Goal: Information Seeking & Learning: Learn about a topic

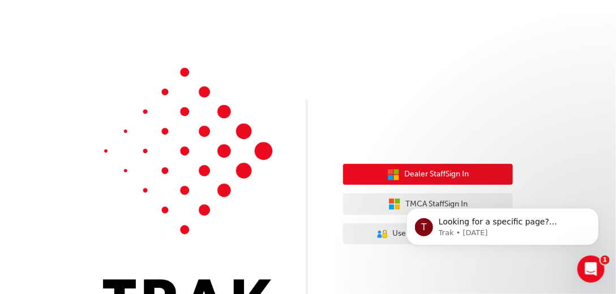
click at [422, 177] on span "Dealer Staff Sign In" at bounding box center [436, 174] width 65 height 13
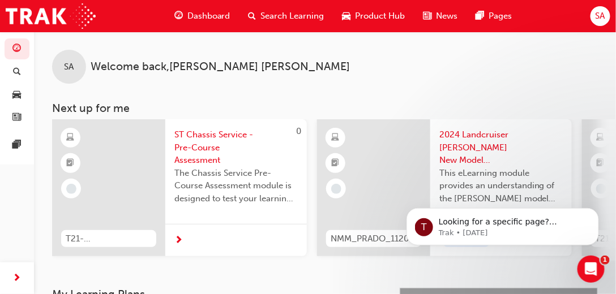
click at [213, 15] on span "Dashboard" at bounding box center [208, 16] width 43 height 13
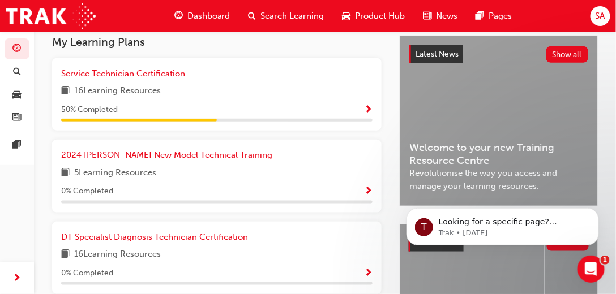
scroll to position [220, 0]
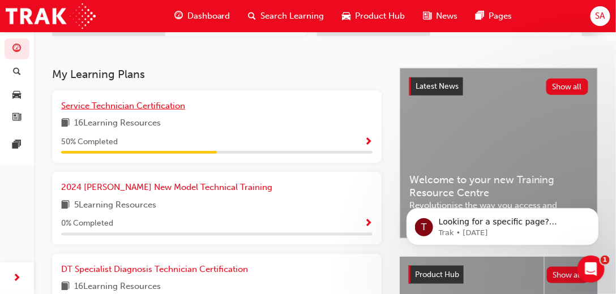
click at [110, 111] on span "Service Technician Certification" at bounding box center [123, 106] width 124 height 10
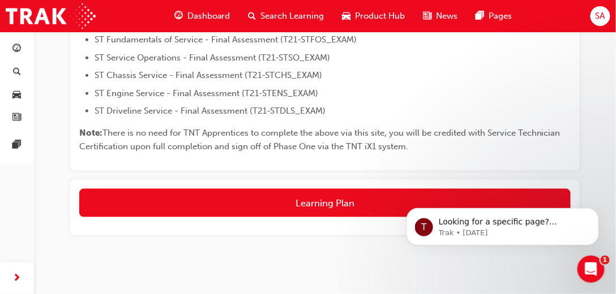
scroll to position [339, 0]
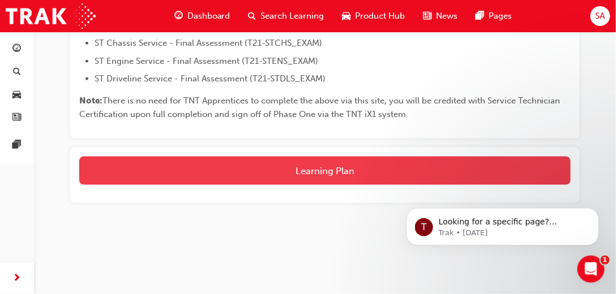
click at [306, 173] on button "Learning Plan" at bounding box center [324, 171] width 491 height 28
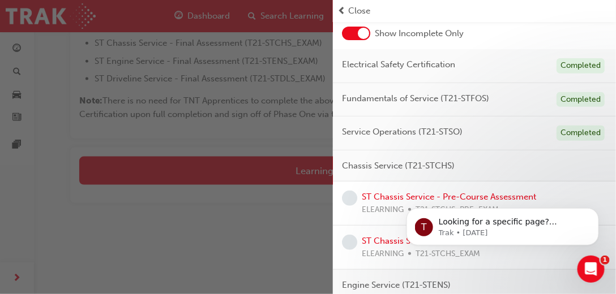
scroll to position [129, 0]
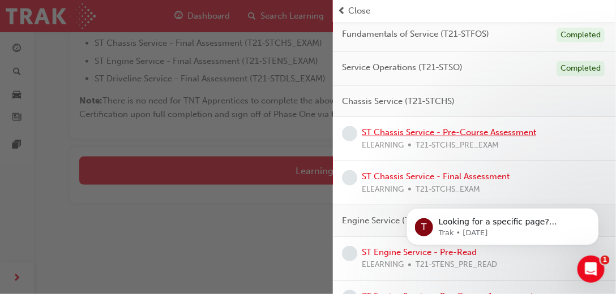
click at [414, 131] on link "ST Chassis Service - Pre-Course Assessment" at bounding box center [449, 132] width 174 height 10
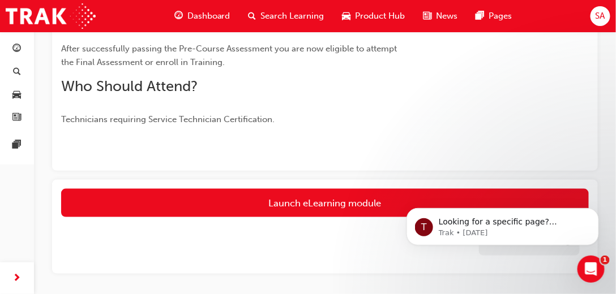
scroll to position [279, 0]
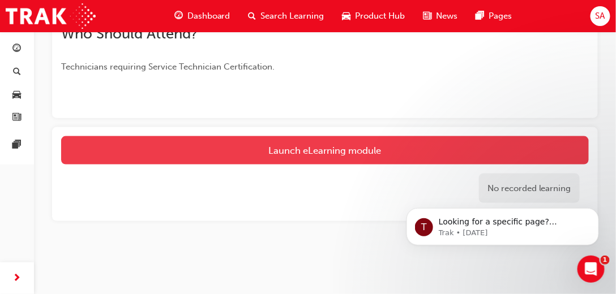
click at [322, 152] on link "Launch eLearning module" at bounding box center [325, 150] width 528 height 28
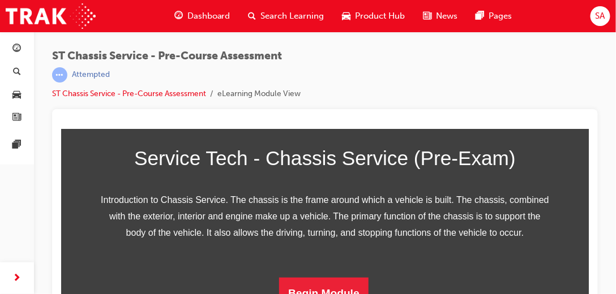
scroll to position [15, 0]
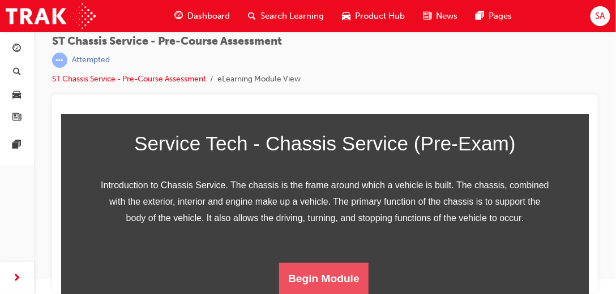
click at [320, 282] on button "Begin Module" at bounding box center [323, 279] width 89 height 32
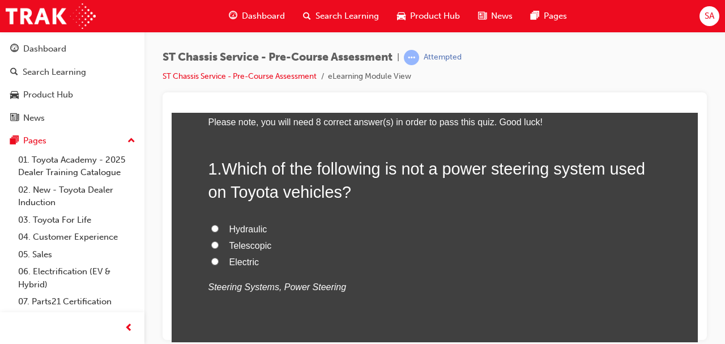
scroll to position [113, 0]
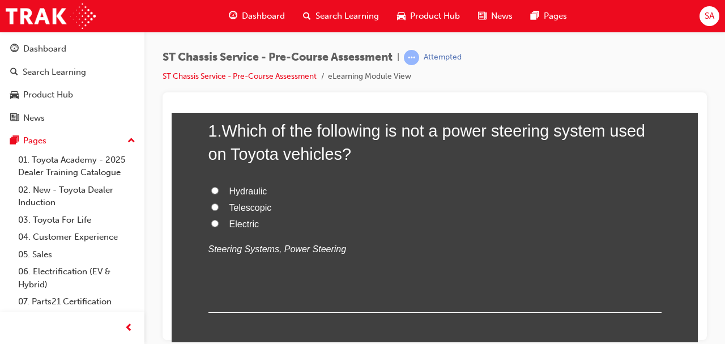
click at [211, 207] on input "Telescopic" at bounding box center [214, 206] width 7 height 7
radio input "true"
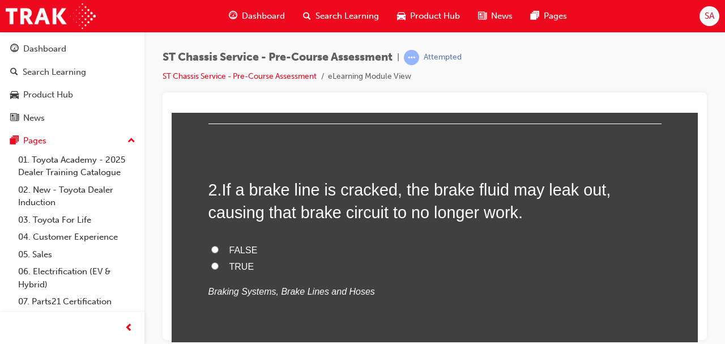
scroll to position [340, 0]
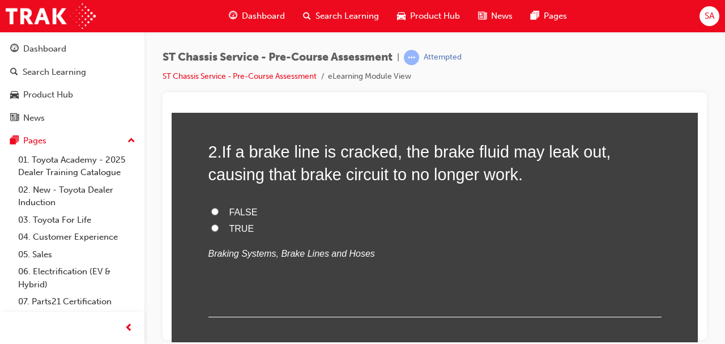
click at [213, 225] on input "TRUE" at bounding box center [214, 227] width 7 height 7
radio input "true"
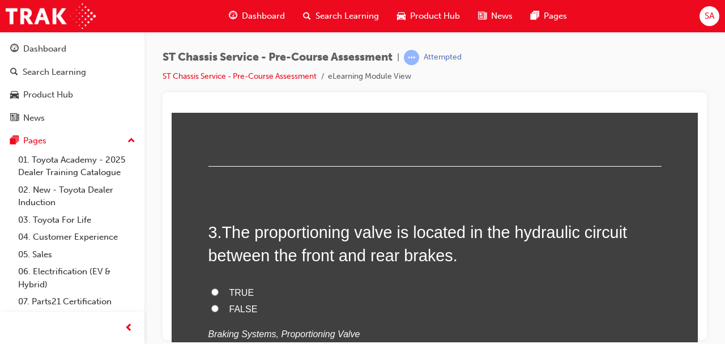
scroll to position [528, 0]
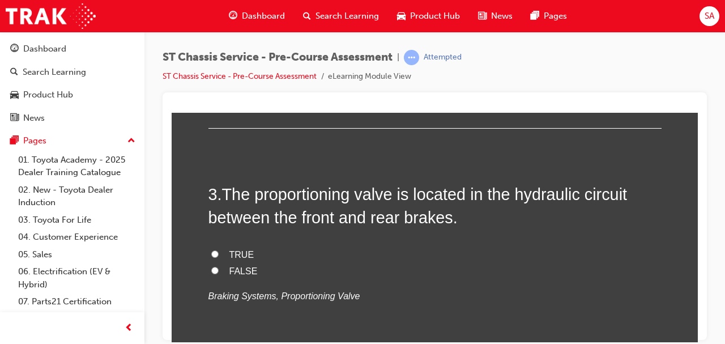
click at [211, 251] on input "TRUE" at bounding box center [214, 253] width 7 height 7
radio input "true"
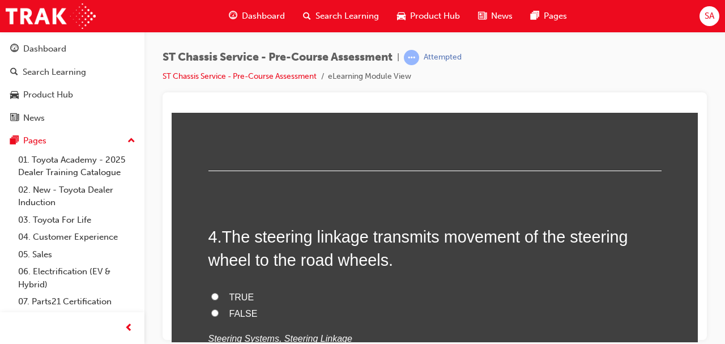
scroll to position [793, 0]
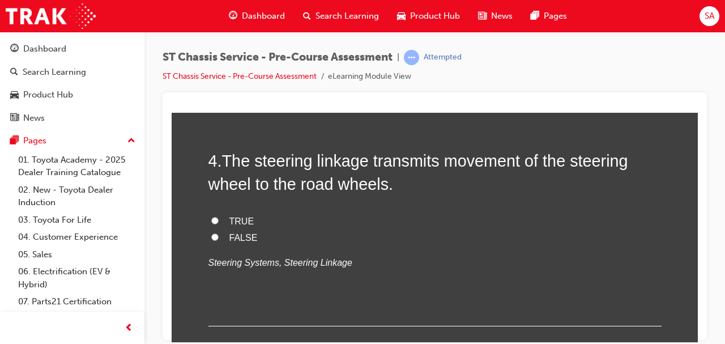
click at [213, 217] on input "TRUE" at bounding box center [214, 219] width 7 height 7
radio input "true"
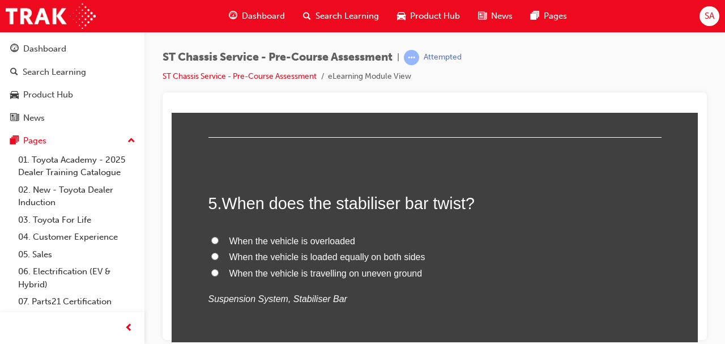
scroll to position [1019, 0]
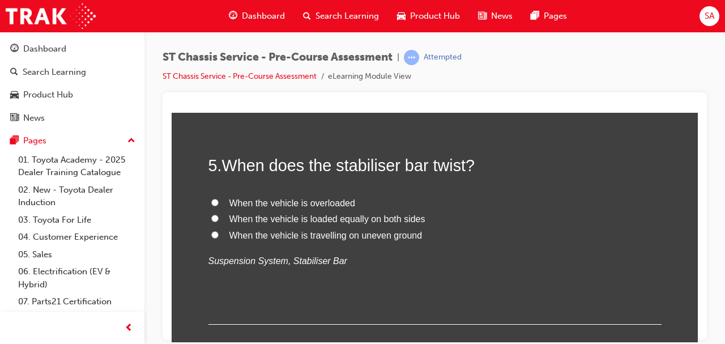
click at [212, 233] on input "When the vehicle is travelling on uneven ground" at bounding box center [214, 233] width 7 height 7
radio input "true"
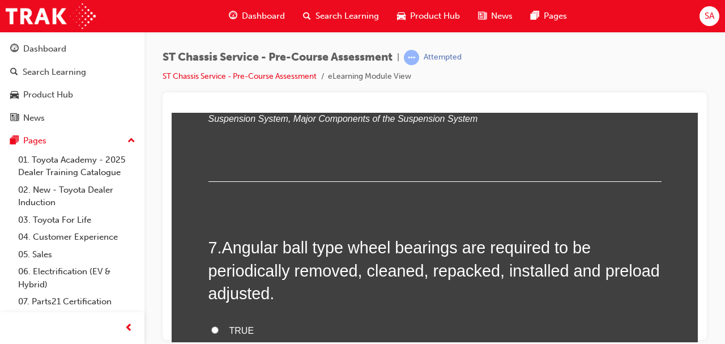
scroll to position [1547, 0]
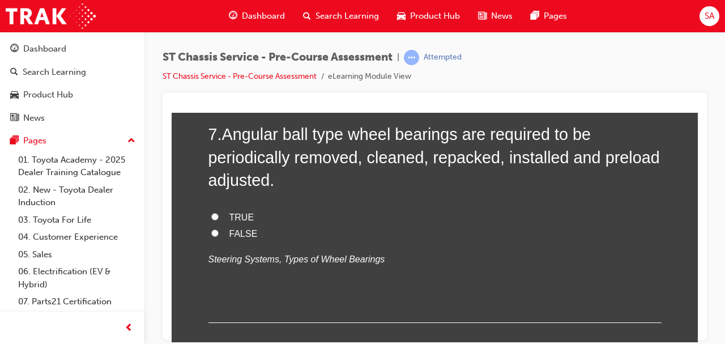
radio input "true"
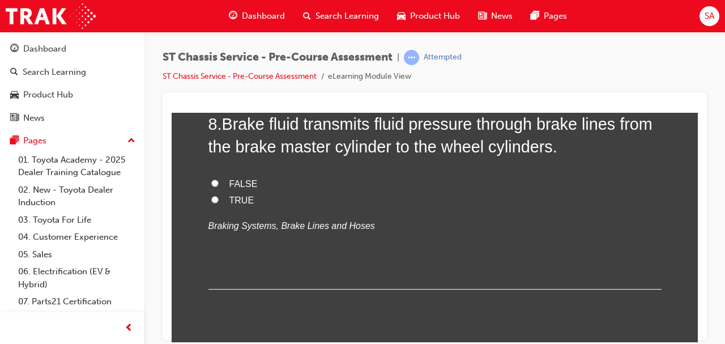
scroll to position [1849, 0]
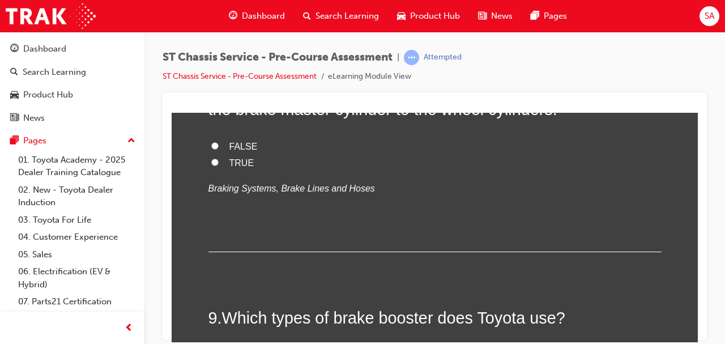
radio input "true"
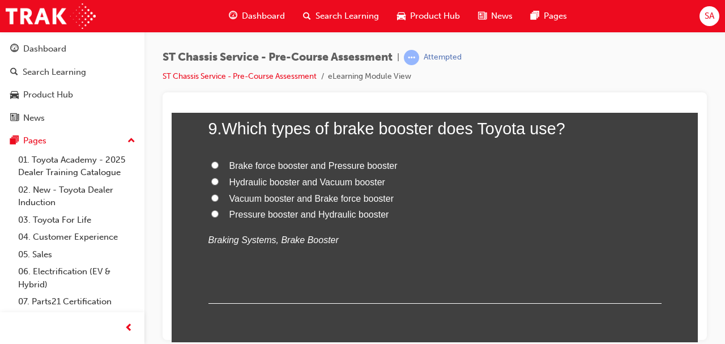
scroll to position [2075, 0]
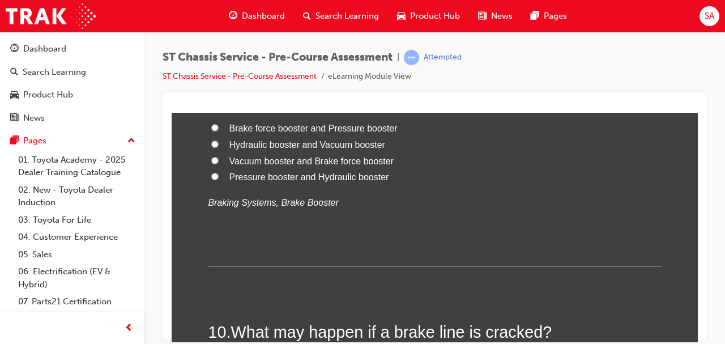
radio input "true"
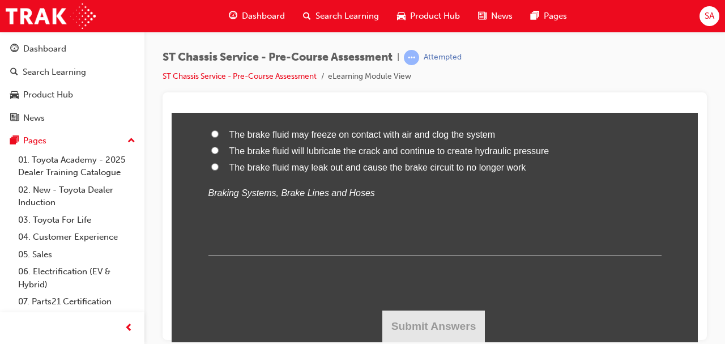
scroll to position [2302, 0]
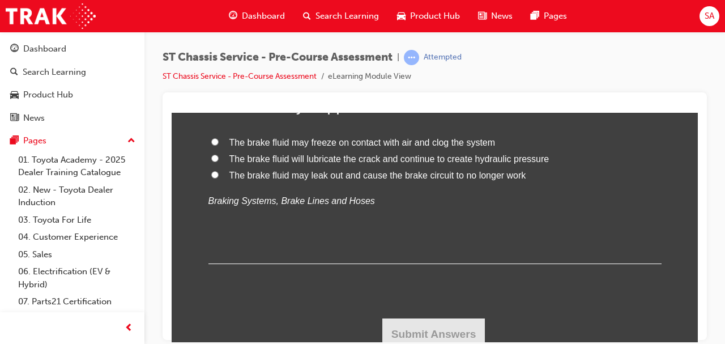
radio input "true"
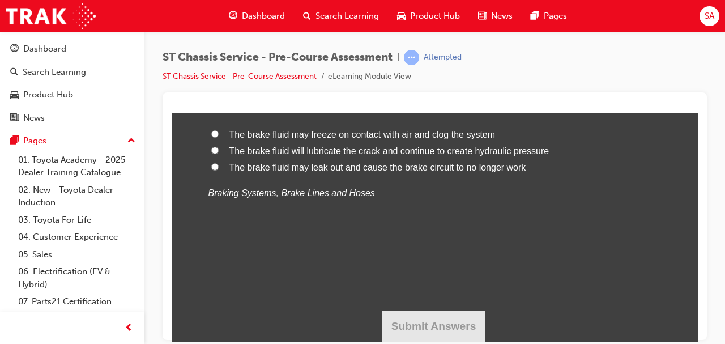
scroll to position [2528, 0]
click at [218, 175] on label "The brake fluid may leak out and cause the brake circuit to no longer work" at bounding box center [434, 167] width 453 height 16
click at [218, 170] on input "The brake fluid may leak out and cause the brake circuit to no longer work" at bounding box center [214, 165] width 7 height 7
radio input "true"
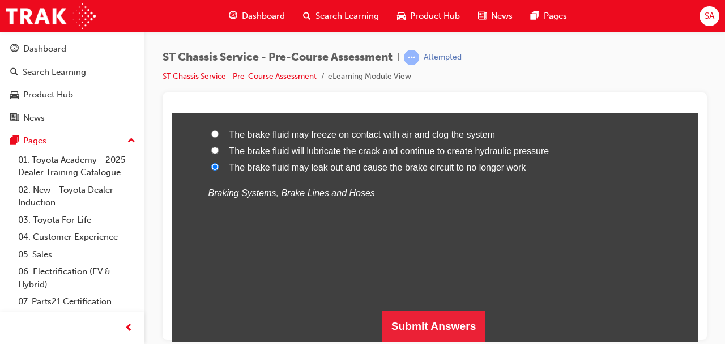
scroll to position [2596, 0]
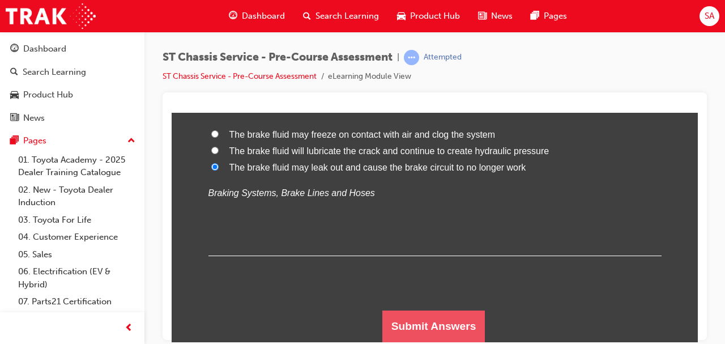
click at [442, 294] on button "Submit Answers" at bounding box center [433, 326] width 103 height 32
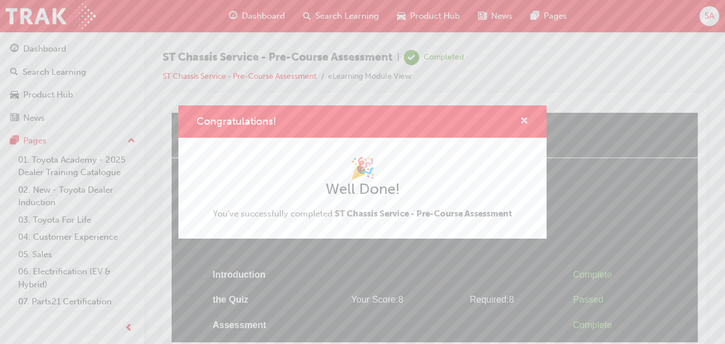
click at [526, 118] on span "cross-icon" at bounding box center [524, 122] width 8 height 10
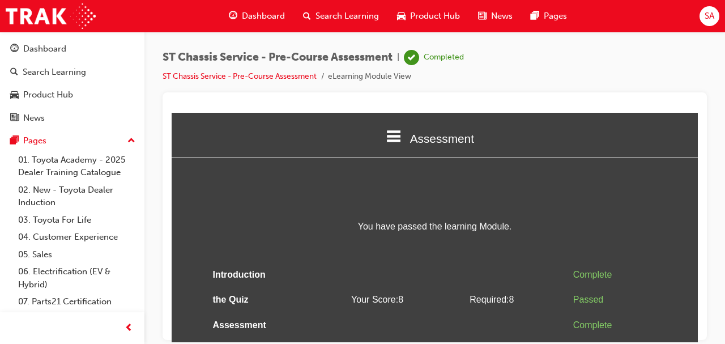
click at [259, 11] on span "Dashboard" at bounding box center [263, 16] width 43 height 13
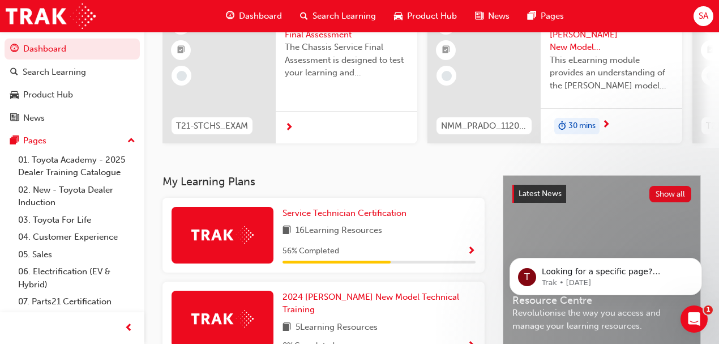
scroll to position [189, 0]
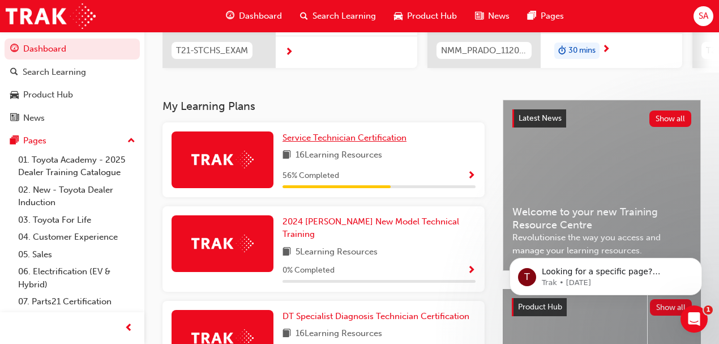
click at [315, 140] on span "Service Technician Certification" at bounding box center [344, 137] width 124 height 10
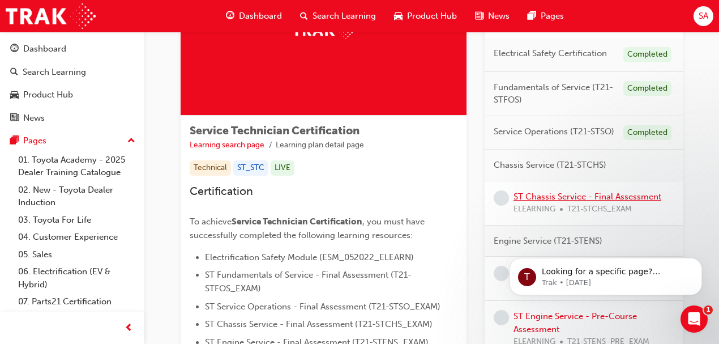
scroll to position [151, 0]
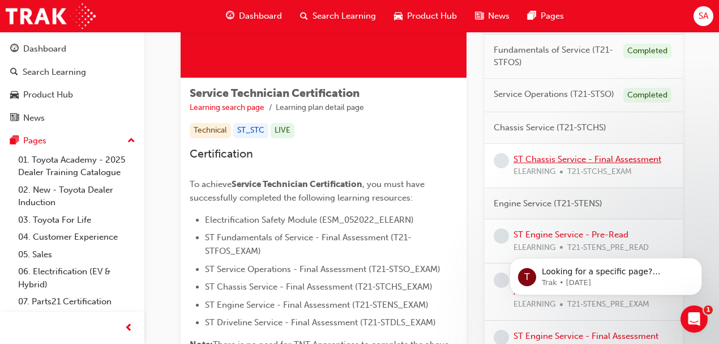
click at [564, 159] on link "ST Chassis Service - Final Assessment" at bounding box center [587, 159] width 148 height 10
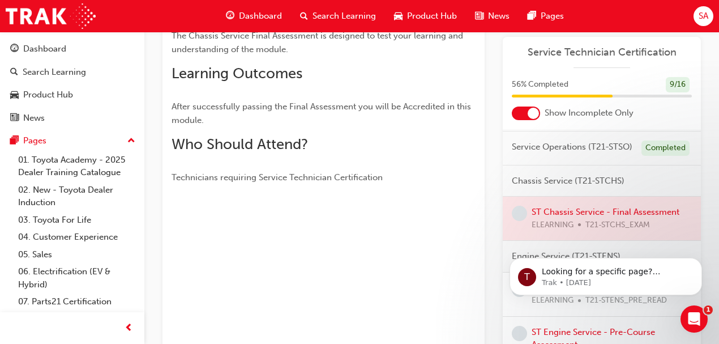
scroll to position [113, 0]
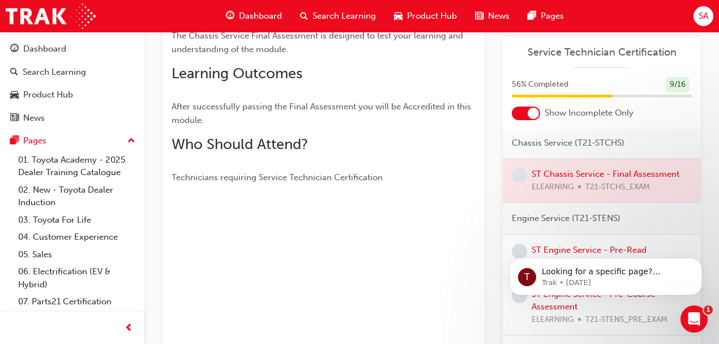
click at [597, 197] on div at bounding box center [602, 181] width 198 height 44
click at [596, 183] on div at bounding box center [602, 181] width 198 height 44
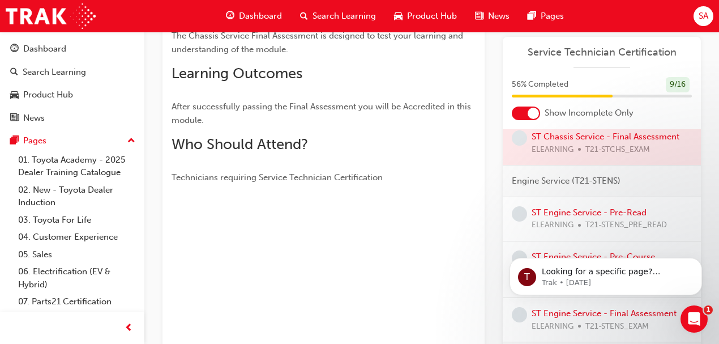
click at [620, 146] on div at bounding box center [602, 143] width 198 height 44
click at [620, 143] on div at bounding box center [602, 143] width 198 height 44
click at [584, 187] on span "Engine Service (T21-STENS)" at bounding box center [566, 180] width 109 height 13
click at [593, 140] on div at bounding box center [602, 143] width 198 height 44
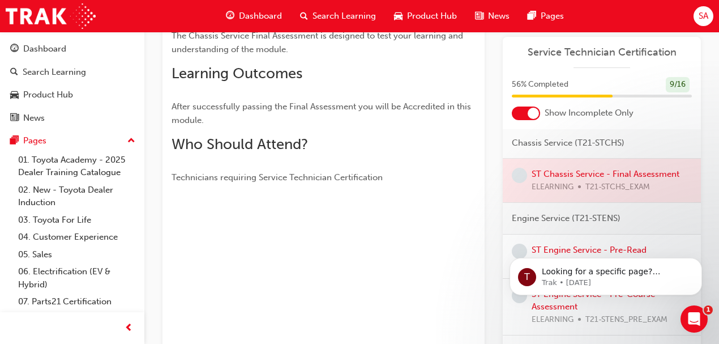
scroll to position [75, 0]
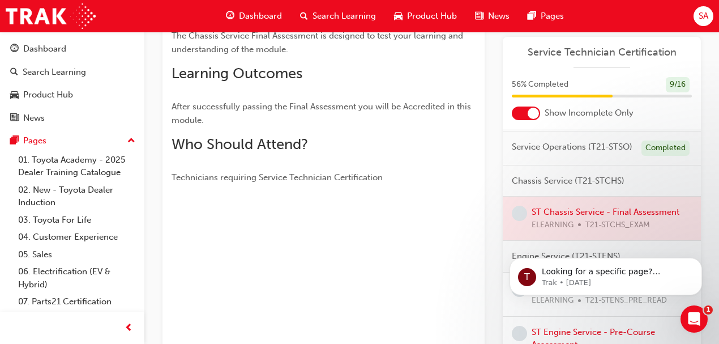
click at [586, 187] on span "Chassis Service (T21-STCHS)" at bounding box center [568, 180] width 113 height 13
drag, startPoint x: 560, startPoint y: 188, endPoint x: 575, endPoint y: 219, distance: 33.9
click at [563, 187] on span "Chassis Service (T21-STCHS)" at bounding box center [568, 180] width 113 height 13
click at [589, 220] on div at bounding box center [602, 218] width 198 height 44
drag, startPoint x: 589, startPoint y: 220, endPoint x: 586, endPoint y: 229, distance: 10.2
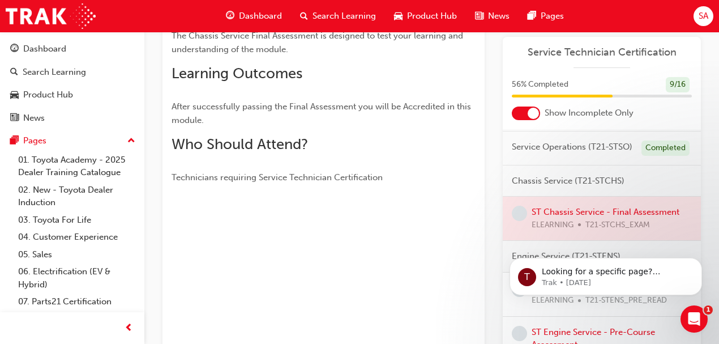
click at [588, 226] on div at bounding box center [602, 218] width 198 height 44
click at [584, 231] on div at bounding box center [602, 218] width 198 height 44
click at [420, 170] on p "Technicians requiring Service Technician Certification" at bounding box center [324, 177] width 304 height 14
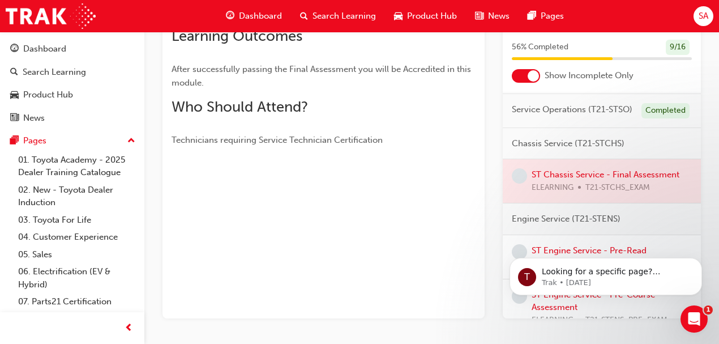
click at [593, 149] on span "Chassis Service (T21-STCHS)" at bounding box center [568, 143] width 113 height 13
drag, startPoint x: 589, startPoint y: 179, endPoint x: 571, endPoint y: 178, distance: 17.6
click at [589, 180] on div at bounding box center [602, 181] width 198 height 44
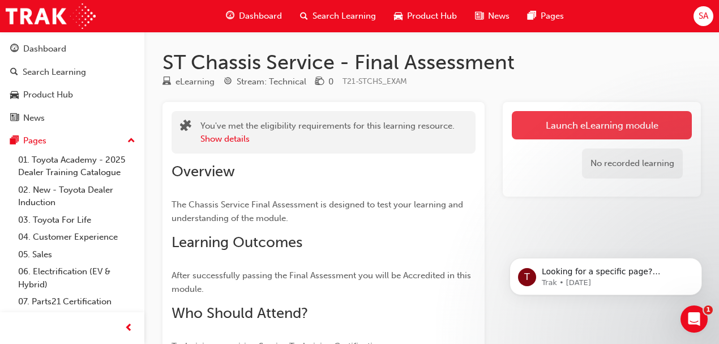
click at [584, 129] on link "Launch eLearning module" at bounding box center [602, 125] width 180 height 28
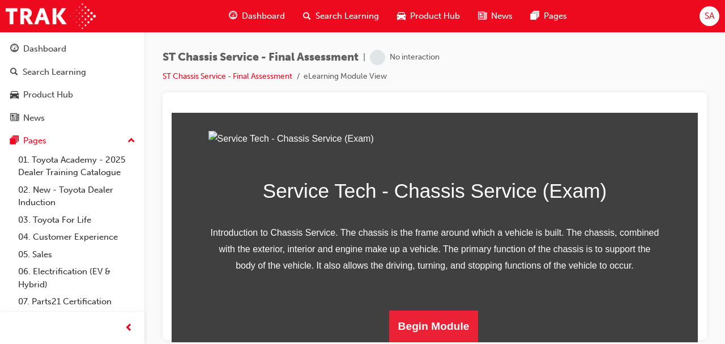
scroll to position [212, 0]
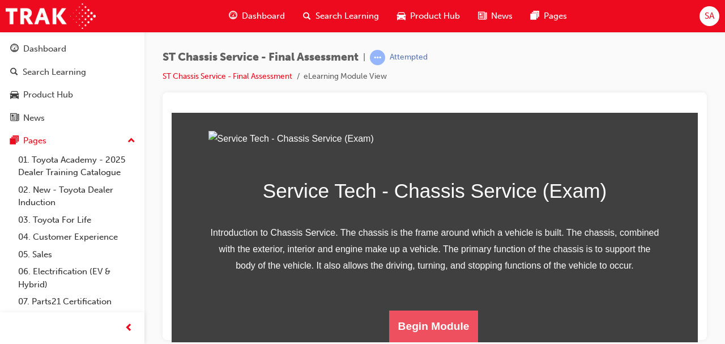
click at [419, 321] on button "Begin Module" at bounding box center [433, 326] width 89 height 32
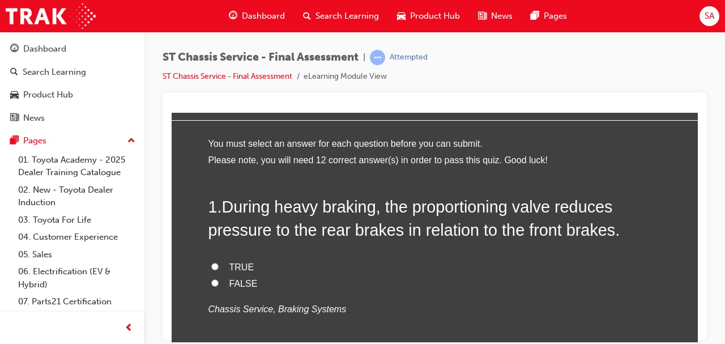
scroll to position [75, 0]
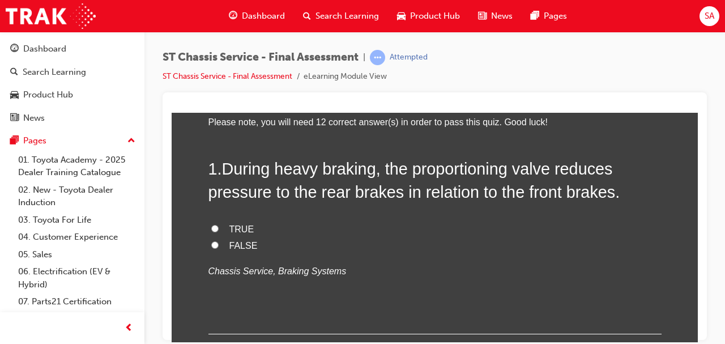
click at [212, 225] on input "TRUE" at bounding box center [214, 227] width 7 height 7
radio input "true"
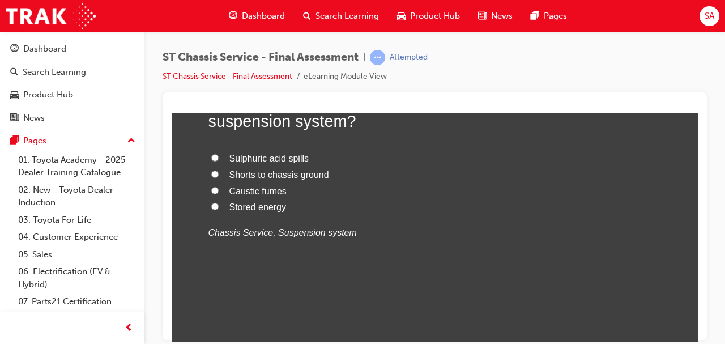
scroll to position [340, 0]
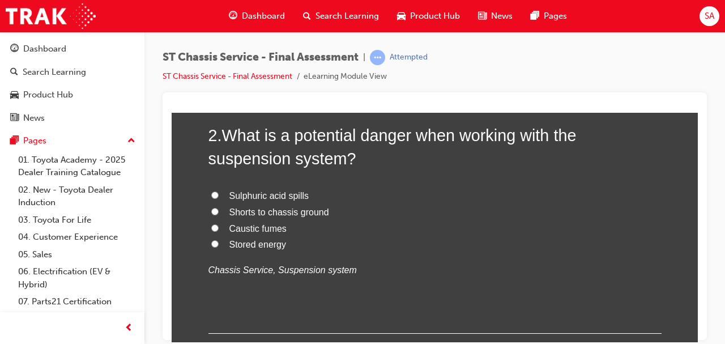
click at [213, 241] on input "Stored energy" at bounding box center [214, 242] width 7 height 7
radio input "true"
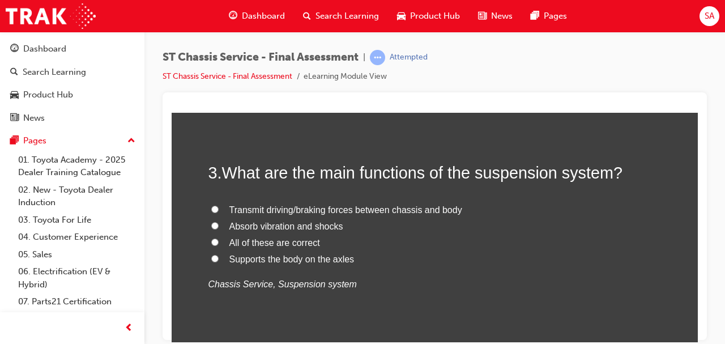
scroll to position [603, 0]
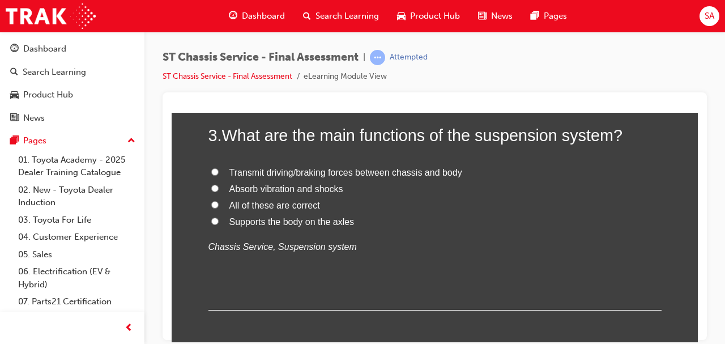
click at [212, 201] on input "All of these are correct" at bounding box center [214, 203] width 7 height 7
radio input "true"
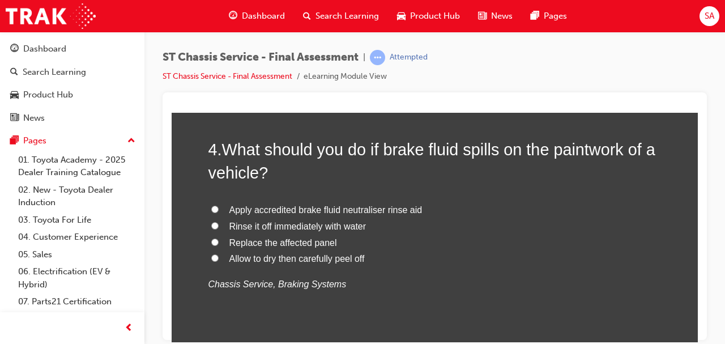
scroll to position [868, 0]
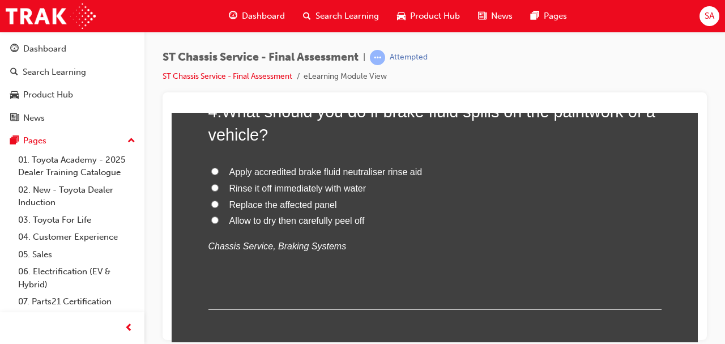
click at [213, 185] on input "Rinse it off immediately with water" at bounding box center [214, 186] width 7 height 7
radio input "true"
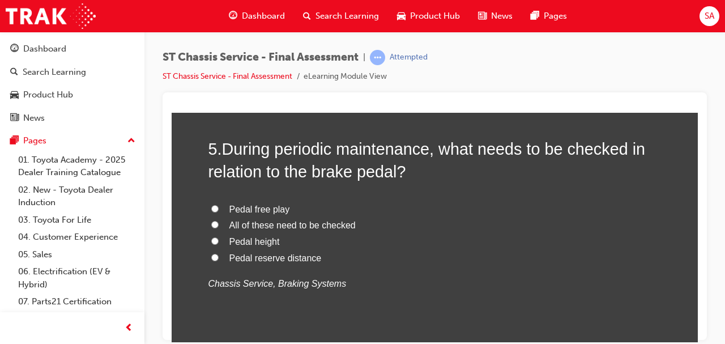
scroll to position [1132, 0]
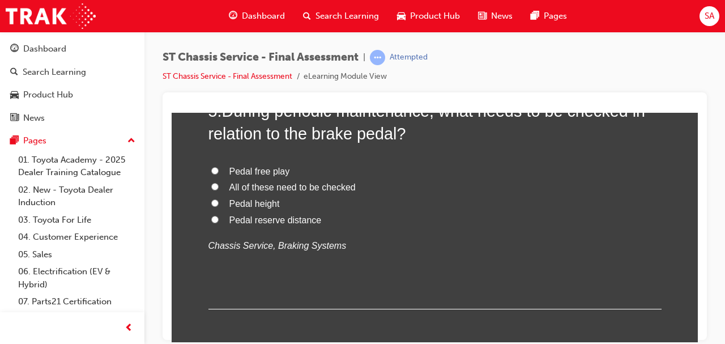
click at [211, 182] on input "All of these need to be checked" at bounding box center [214, 185] width 7 height 7
radio input "true"
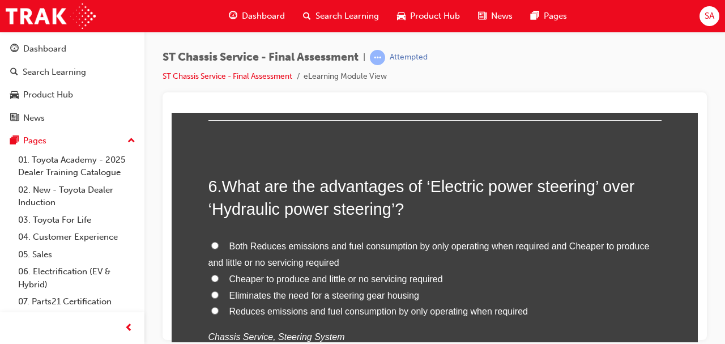
scroll to position [1396, 0]
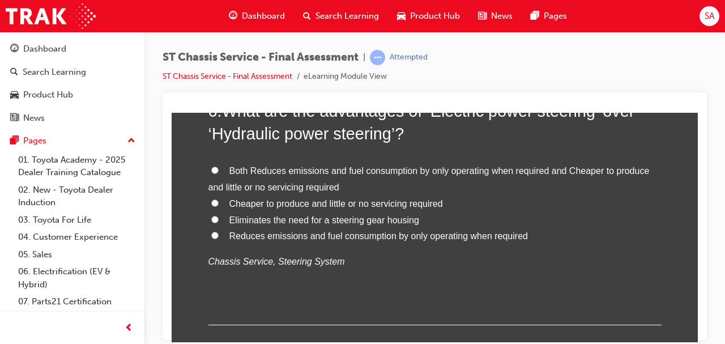
click at [289, 233] on span "Reduces emissions and fuel consumption by only operating when required" at bounding box center [378, 235] width 298 height 10
click at [219, 233] on input "Reduces emissions and fuel consumption by only operating when required" at bounding box center [214, 234] width 7 height 7
radio input "true"
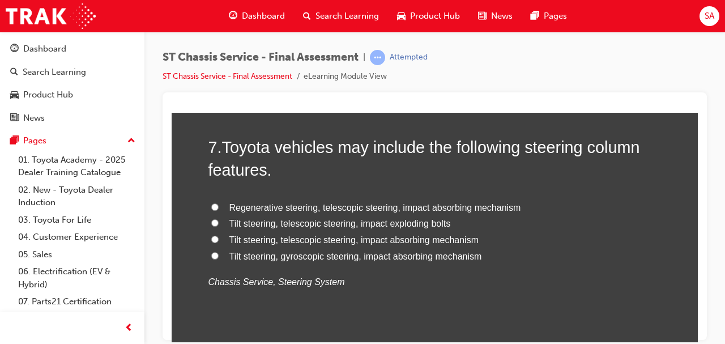
scroll to position [1677, 0]
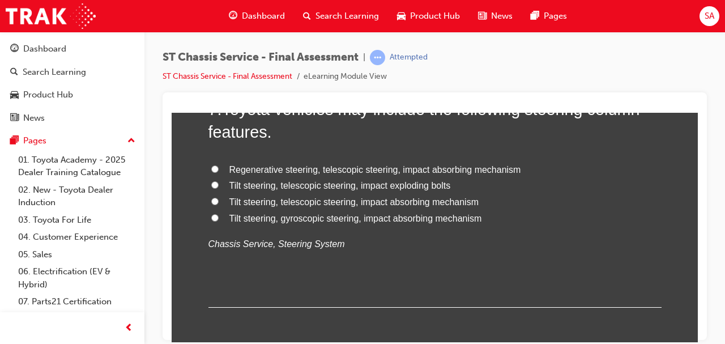
click at [211, 165] on input "Regenerative steering, telescopic steering, impact absorbing mechanism" at bounding box center [214, 168] width 7 height 7
radio input "true"
click at [211, 199] on input "Tilt steering, telescopic steering, impact absorbing mechanism" at bounding box center [214, 200] width 7 height 7
radio input "true"
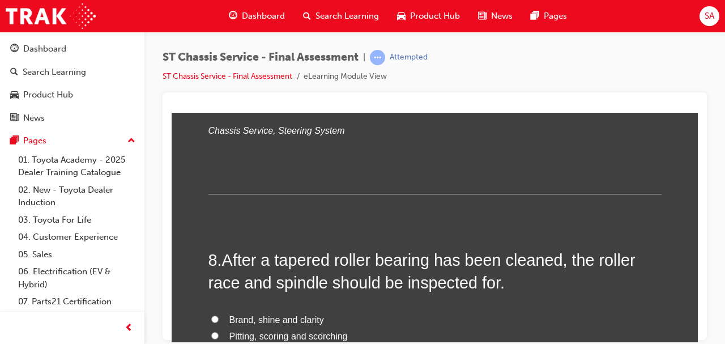
scroll to position [1904, 0]
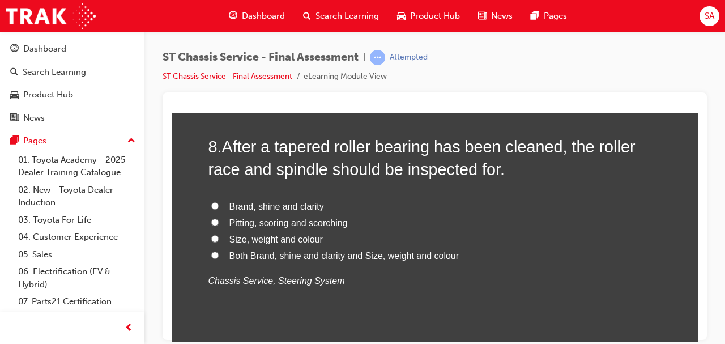
click at [212, 251] on input "Both Brand, shine and clarity and Size, weight and colour" at bounding box center [214, 254] width 7 height 7
radio input "true"
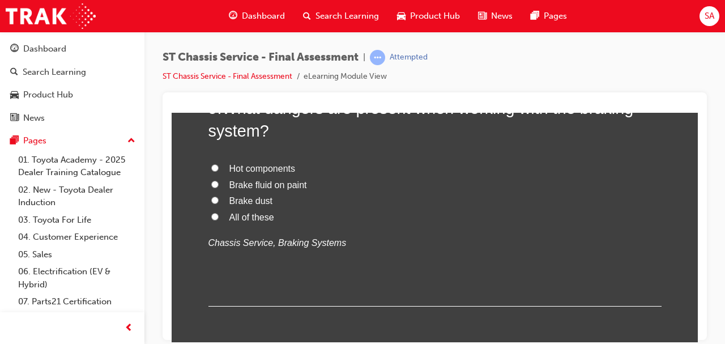
scroll to position [2168, 0]
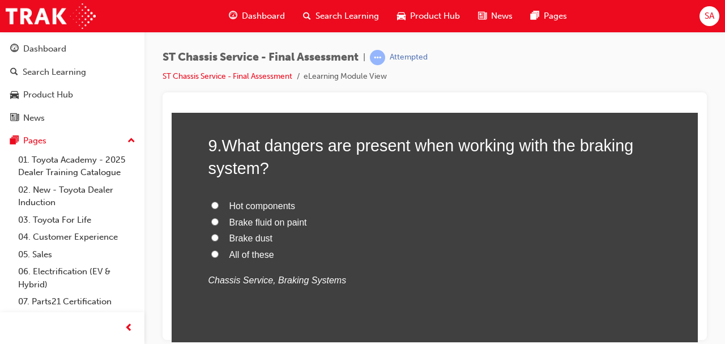
click at [212, 251] on input "All of these" at bounding box center [214, 253] width 7 height 7
radio input "true"
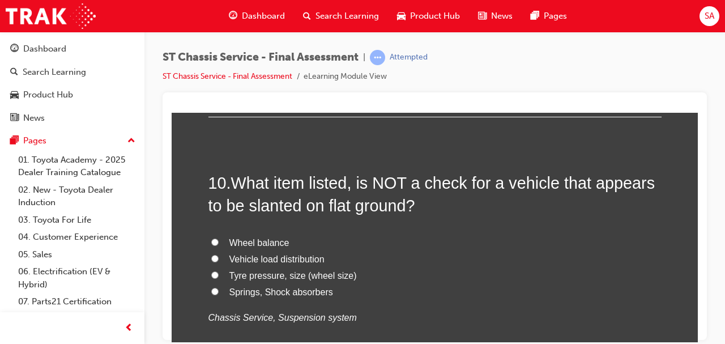
scroll to position [2432, 0]
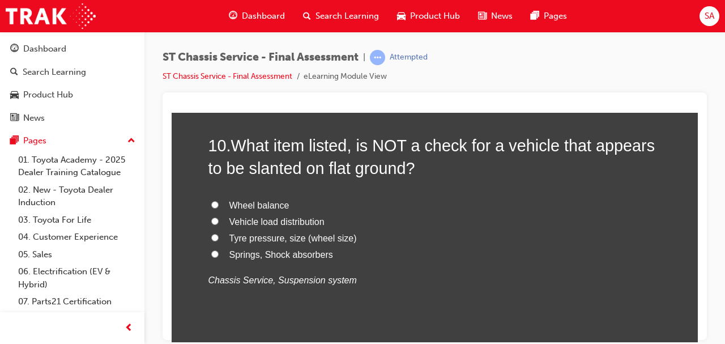
click at [212, 201] on input "Wheel balance" at bounding box center [214, 203] width 7 height 7
radio input "true"
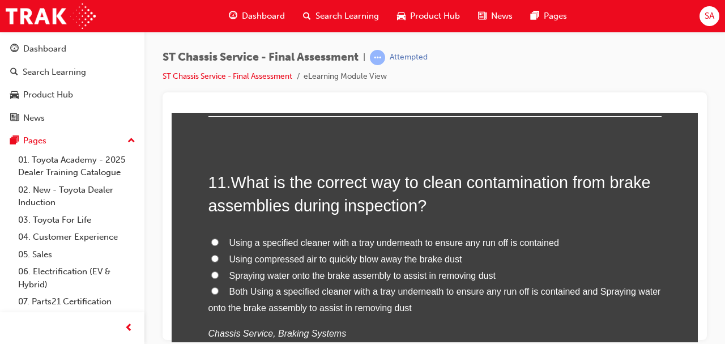
scroll to position [2696, 0]
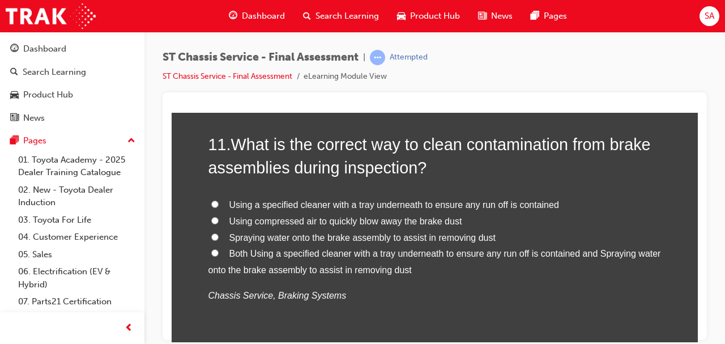
click at [213, 200] on input "Using a specified cleaner with a tray underneath to ensure any run off is conta…" at bounding box center [214, 203] width 7 height 7
radio input "true"
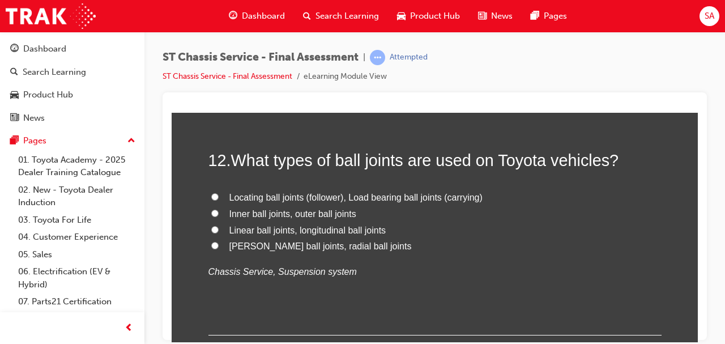
scroll to position [2998, 0]
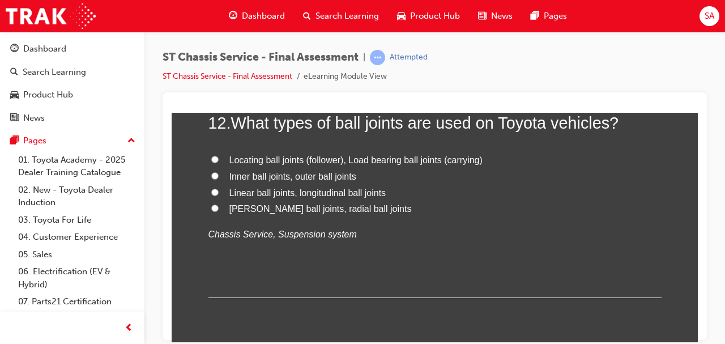
click at [212, 156] on input "Locating ball joints (follower), Load bearing ball joints (carrying)" at bounding box center [214, 158] width 7 height 7
radio input "true"
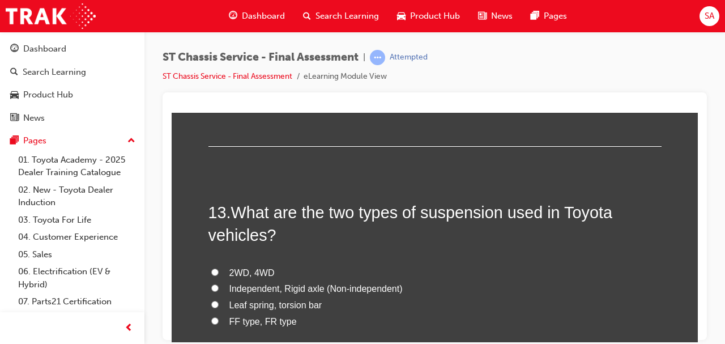
scroll to position [3225, 0]
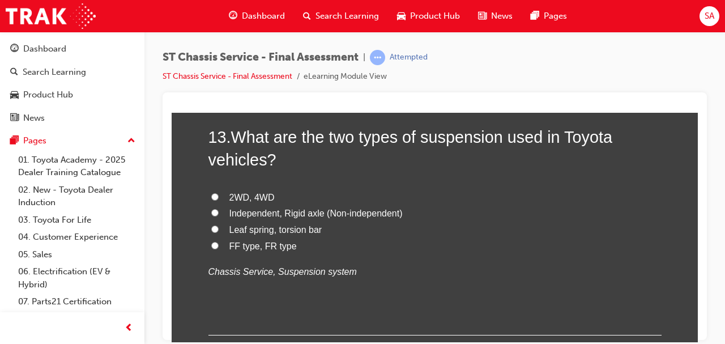
click at [211, 209] on input "Independent, Rigid axle (Non-independent)" at bounding box center [214, 211] width 7 height 7
radio input "true"
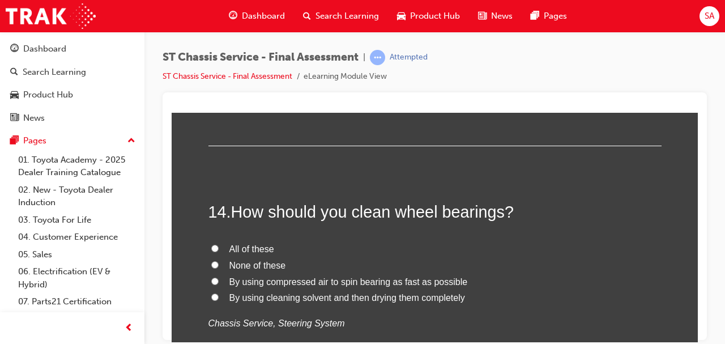
scroll to position [3451, 0]
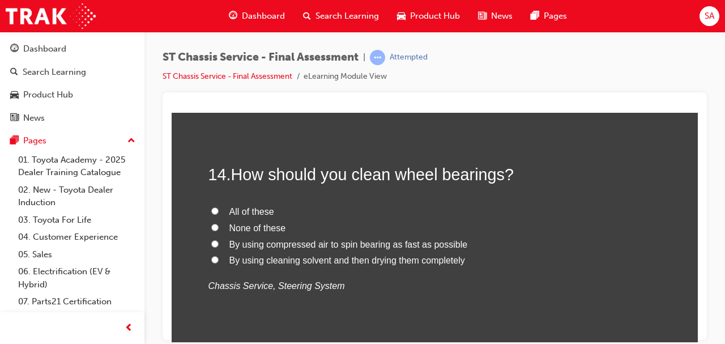
click at [211, 256] on input "By using cleaning solvent and then drying them completely" at bounding box center [214, 258] width 7 height 7
radio input "true"
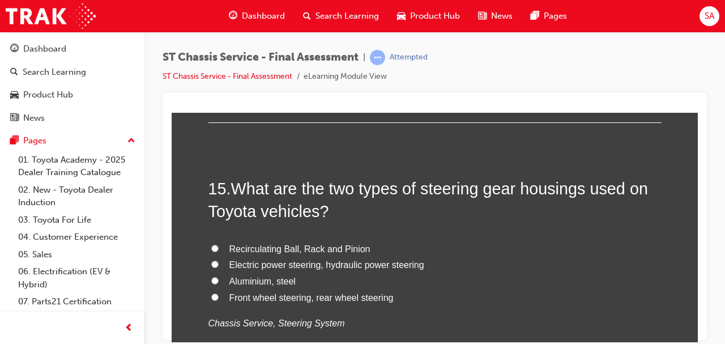
scroll to position [3715, 0]
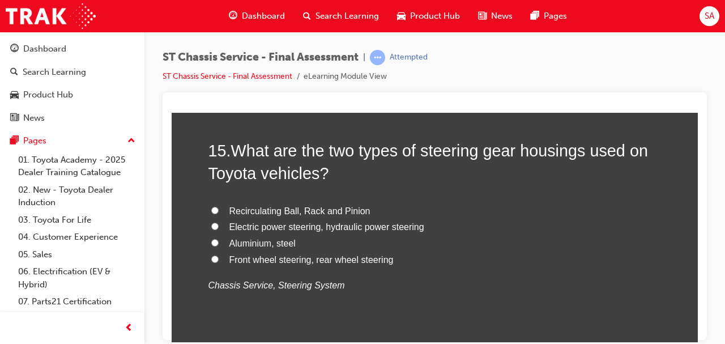
click at [211, 241] on input "Aluminium, steel" at bounding box center [214, 241] width 7 height 7
radio input "true"
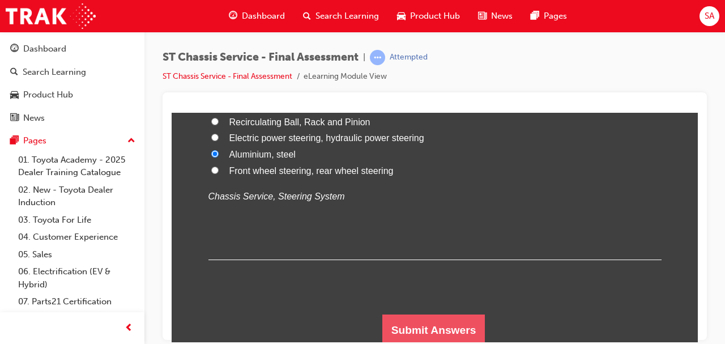
click at [420, 320] on button "Submit Answers" at bounding box center [433, 330] width 103 height 32
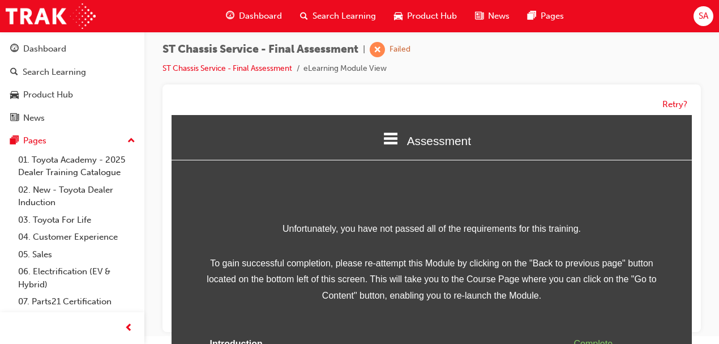
scroll to position [80, 0]
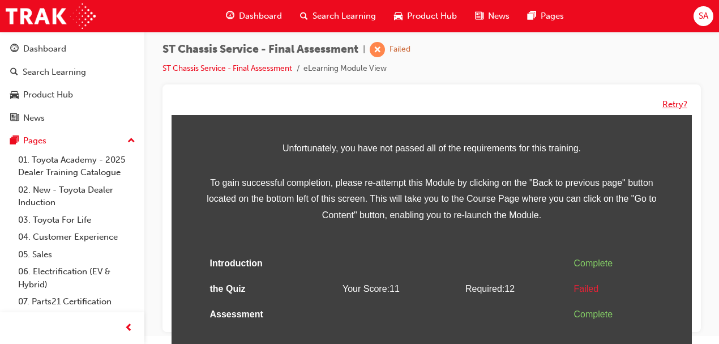
click at [674, 103] on button "Retry?" at bounding box center [674, 104] width 25 height 13
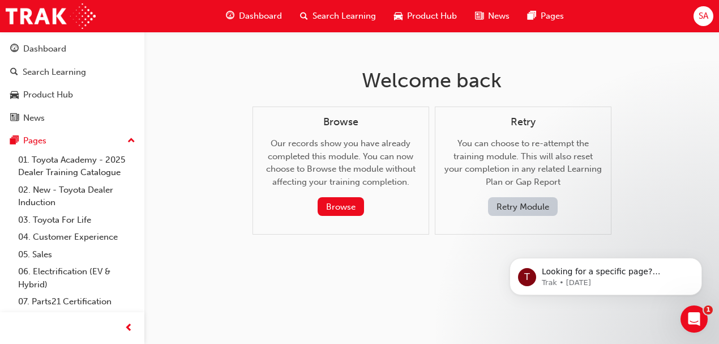
scroll to position [0, 0]
click at [537, 205] on button "Retry Module" at bounding box center [526, 206] width 70 height 19
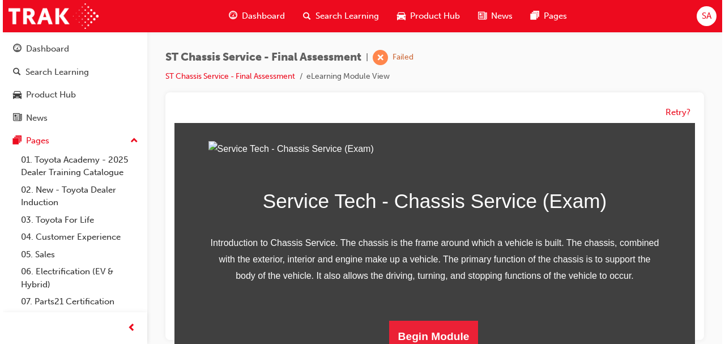
scroll to position [212, 0]
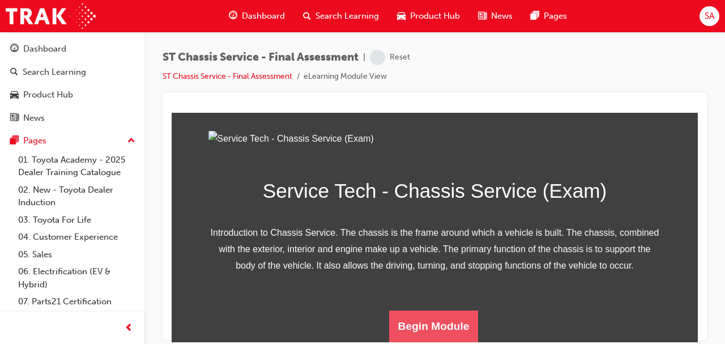
click at [425, 327] on button "Begin Module" at bounding box center [433, 326] width 89 height 32
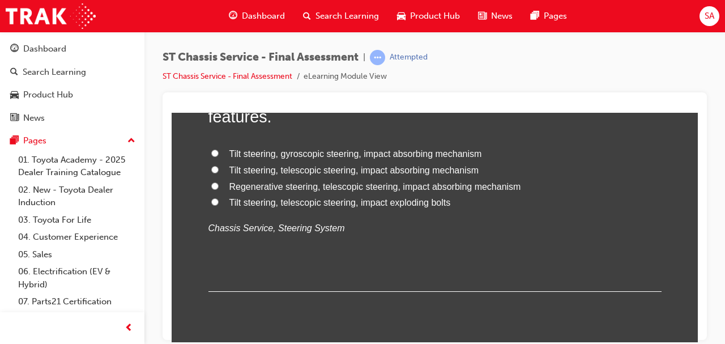
scroll to position [113, 0]
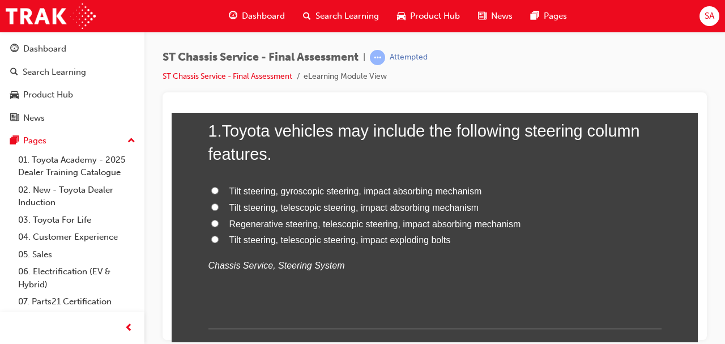
click at [211, 220] on input "Regenerative steering, telescopic steering, impact absorbing mechanism" at bounding box center [214, 222] width 7 height 7
radio input "true"
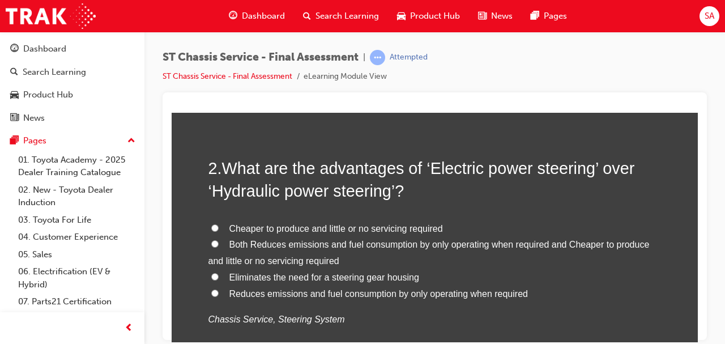
scroll to position [377, 0]
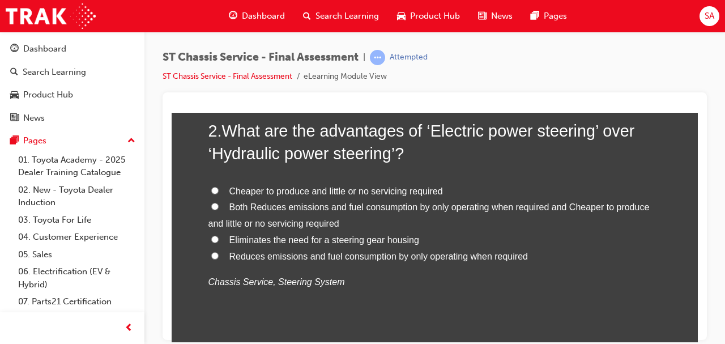
click at [211, 203] on input "Both Reduces emissions and fuel consumption by only operating when required and…" at bounding box center [214, 205] width 7 height 7
radio input "true"
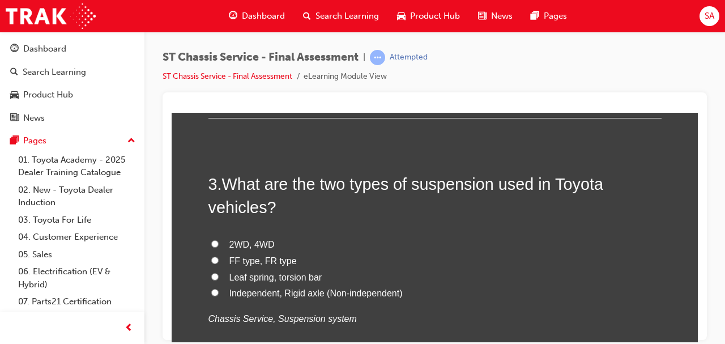
scroll to position [641, 0]
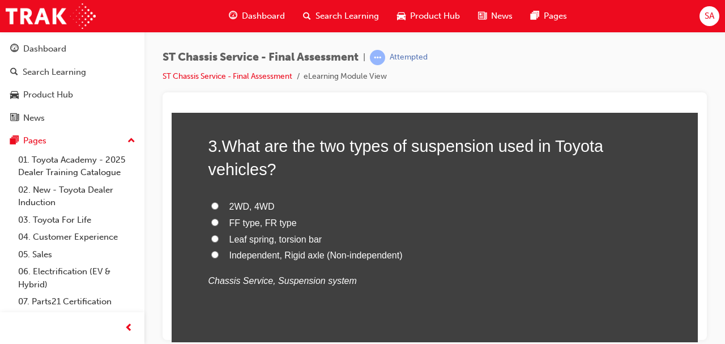
drag, startPoint x: 211, startPoint y: 253, endPoint x: 217, endPoint y: 266, distance: 13.9
click at [211, 253] on input "Independent, Rigid axle (Non-independent)" at bounding box center [214, 253] width 7 height 7
radio input "true"
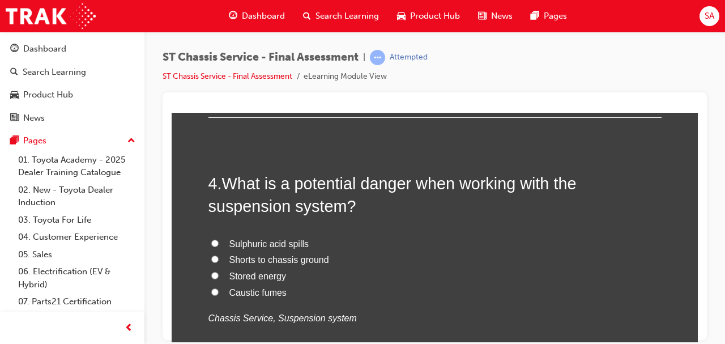
scroll to position [943, 0]
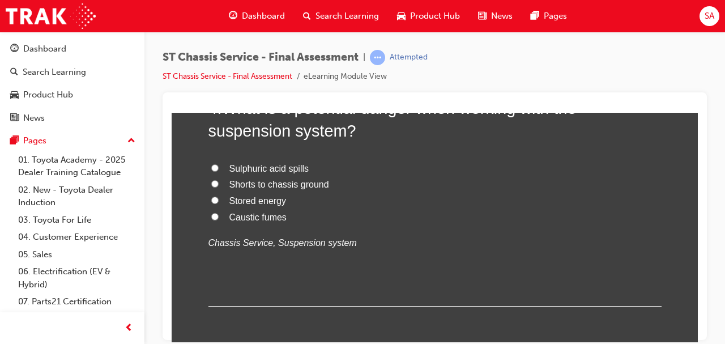
click at [211, 201] on input "Stored energy" at bounding box center [214, 199] width 7 height 7
radio input "true"
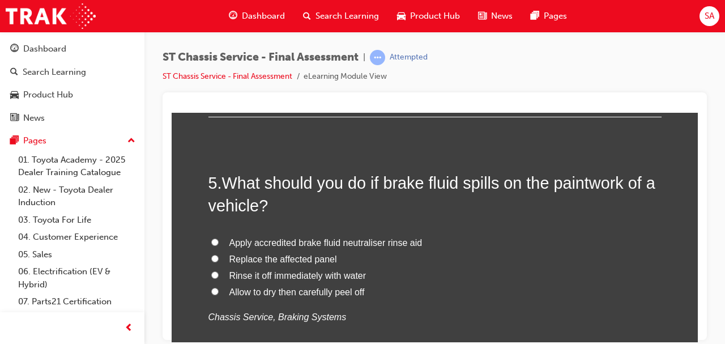
scroll to position [1170, 0]
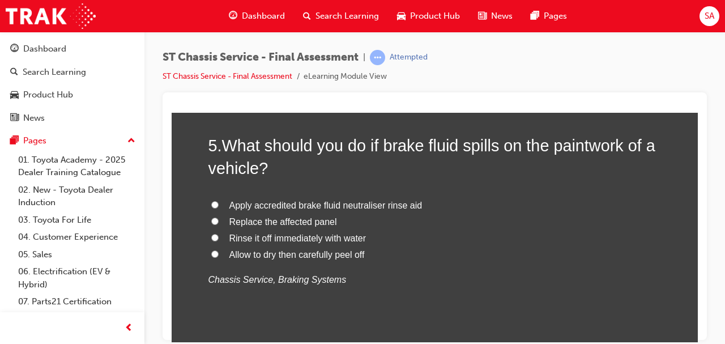
click at [209, 230] on label "Rinse it off immediately with water" at bounding box center [434, 238] width 453 height 16
click at [211, 233] on input "Rinse it off immediately with water" at bounding box center [214, 236] width 7 height 7
radio input "true"
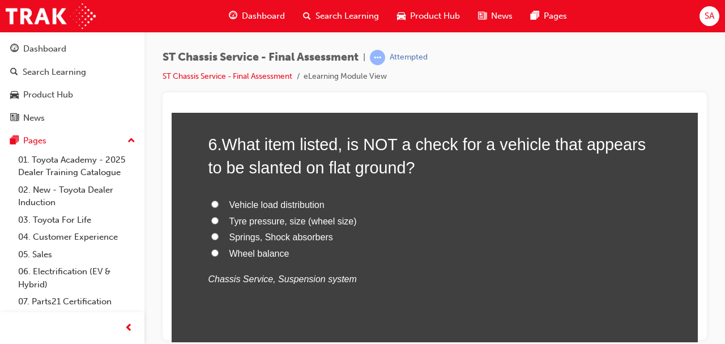
scroll to position [1472, 0]
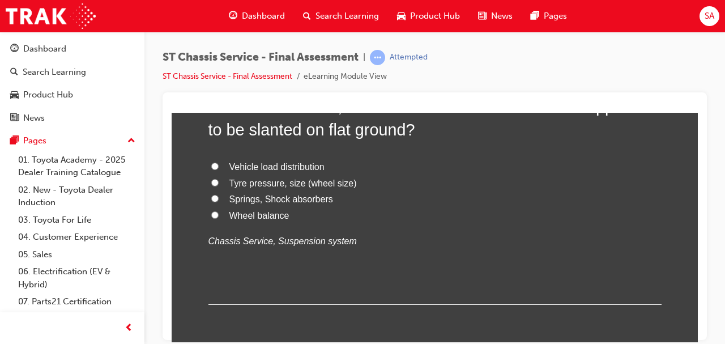
click at [213, 213] on input "Wheel balance" at bounding box center [214, 214] width 7 height 7
radio input "true"
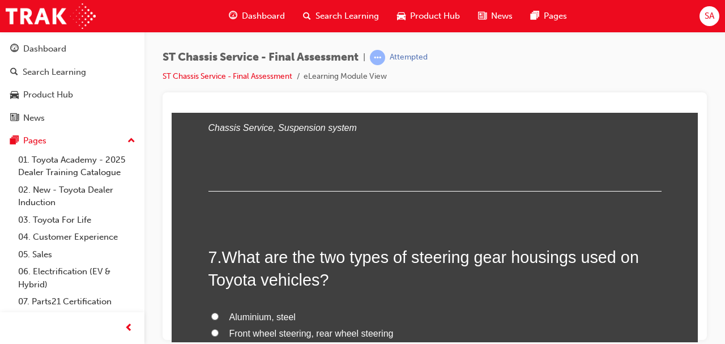
scroll to position [1698, 0]
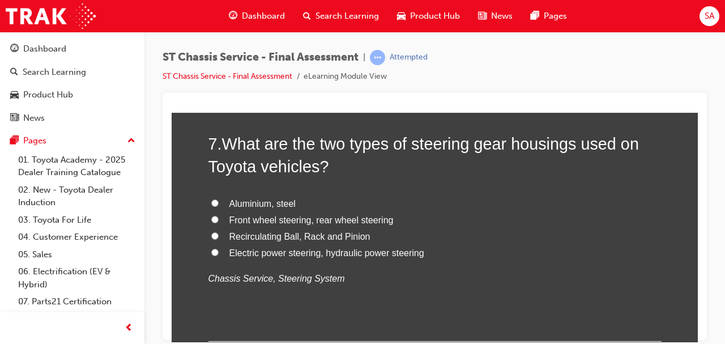
click at [211, 200] on input "Aluminium, steel" at bounding box center [214, 202] width 7 height 7
radio input "true"
drag, startPoint x: 237, startPoint y: 250, endPoint x: 243, endPoint y: 256, distance: 8.8
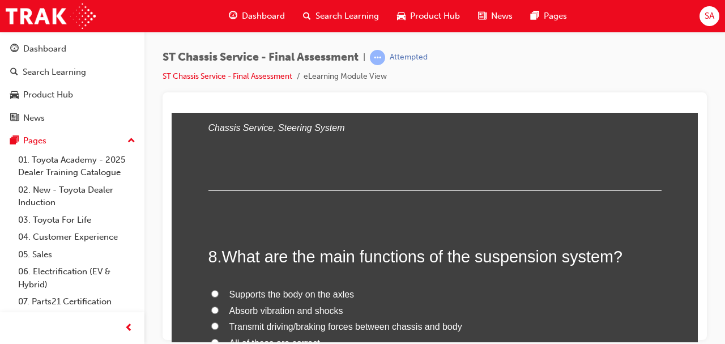
scroll to position [1962, 0]
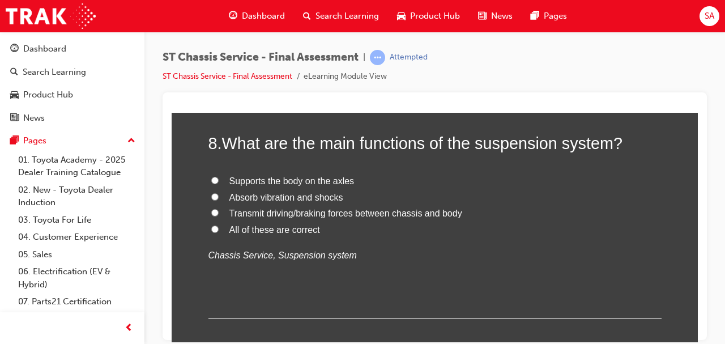
click at [211, 227] on input "All of these are correct" at bounding box center [214, 228] width 7 height 7
radio input "true"
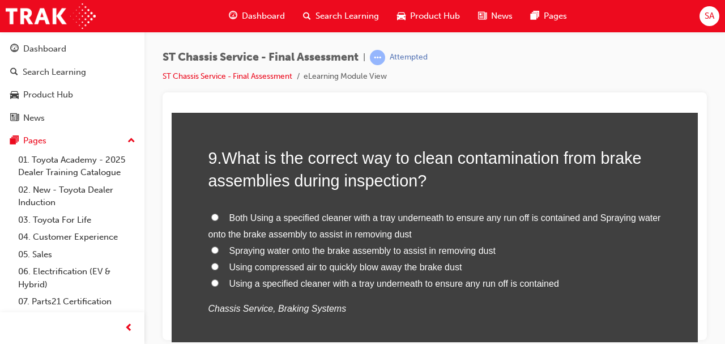
scroll to position [2226, 0]
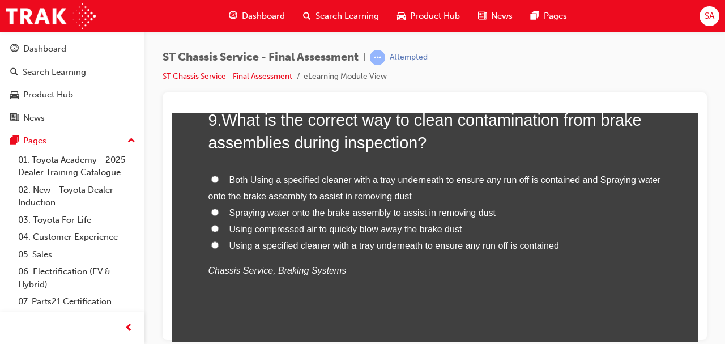
click at [217, 241] on label "Using a specified cleaner with a tray underneath to ensure any run off is conta…" at bounding box center [434, 245] width 453 height 16
click at [217, 241] on input "Using a specified cleaner with a tray underneath to ensure any run off is conta…" at bounding box center [214, 244] width 7 height 7
radio input "true"
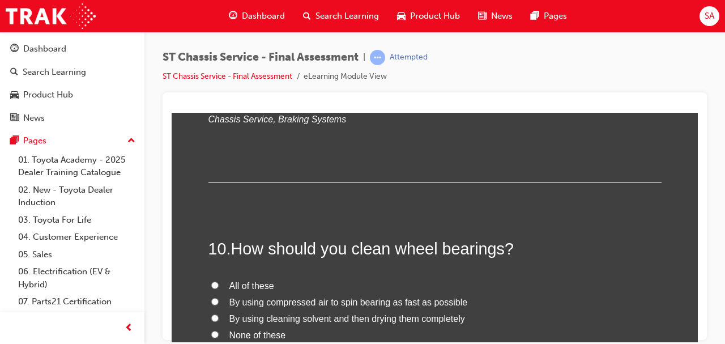
scroll to position [2491, 0]
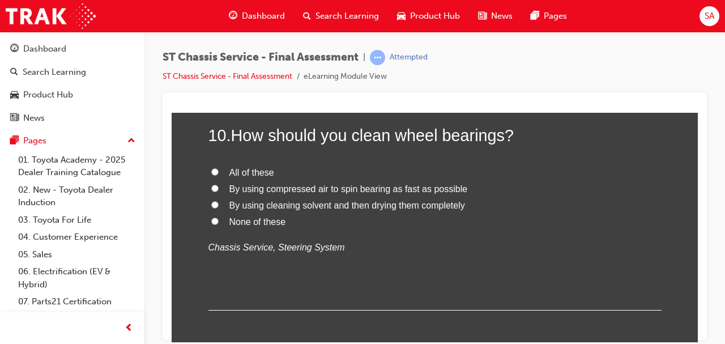
drag, startPoint x: 211, startPoint y: 218, endPoint x: 215, endPoint y: 241, distance: 22.9
click at [211, 219] on input "None of these" at bounding box center [214, 220] width 7 height 7
radio input "true"
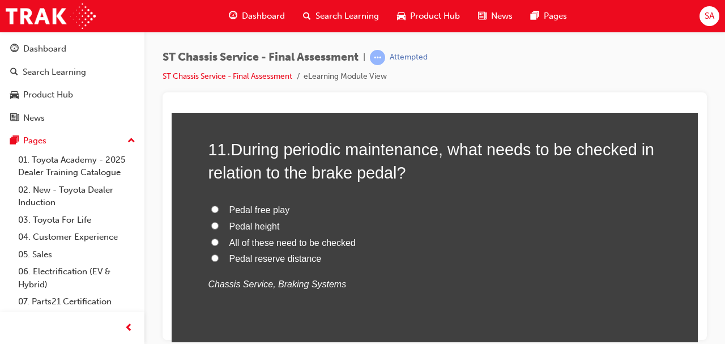
scroll to position [2755, 0]
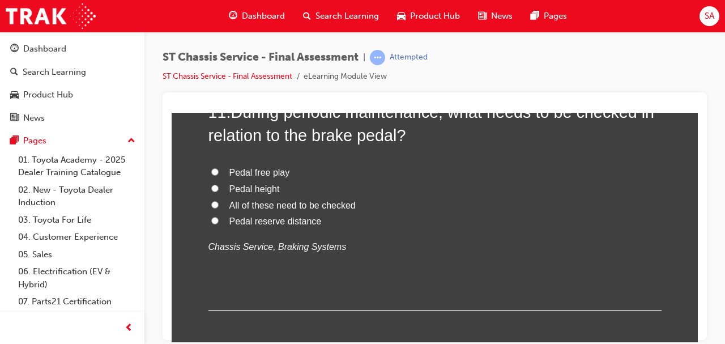
click at [211, 200] on input "All of these need to be checked" at bounding box center [214, 203] width 7 height 7
radio input "true"
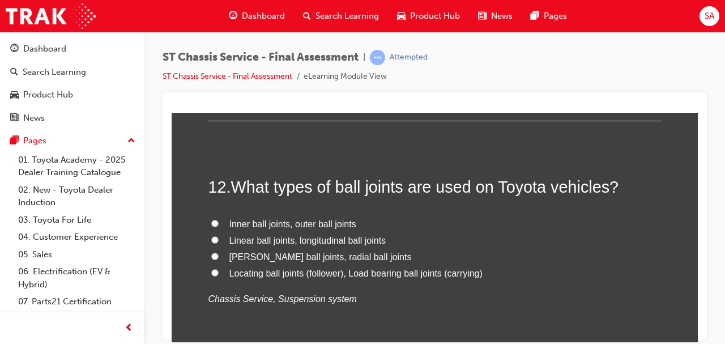
scroll to position [2981, 0]
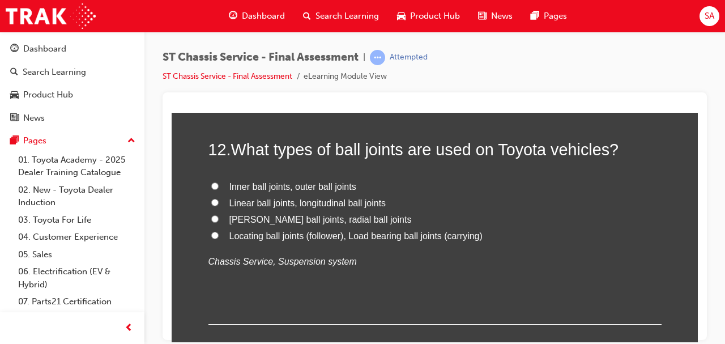
click at [216, 232] on label "Locating ball joints (follower), Load bearing ball joints (carrying)" at bounding box center [434, 236] width 453 height 16
click at [216, 232] on input "Locating ball joints (follower), Load bearing ball joints (carrying)" at bounding box center [214, 234] width 7 height 7
radio input "true"
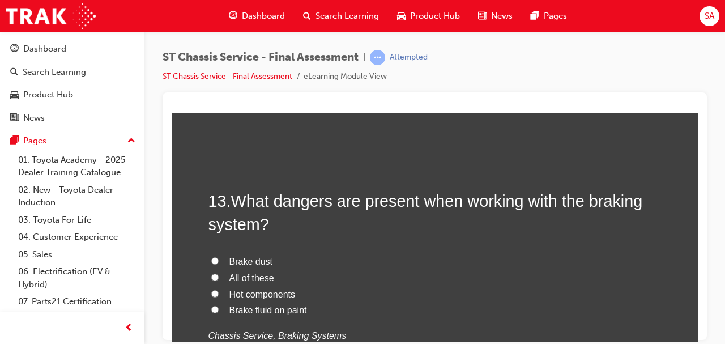
scroll to position [3245, 0]
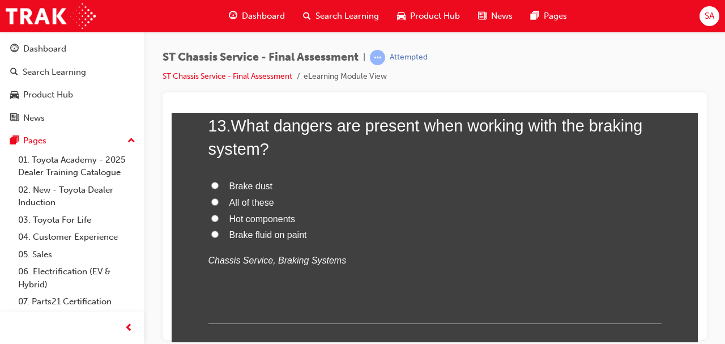
click at [211, 199] on input "All of these" at bounding box center [214, 201] width 7 height 7
radio input "true"
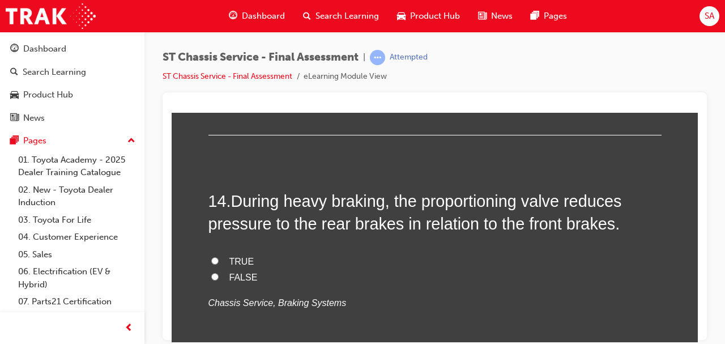
scroll to position [3472, 0]
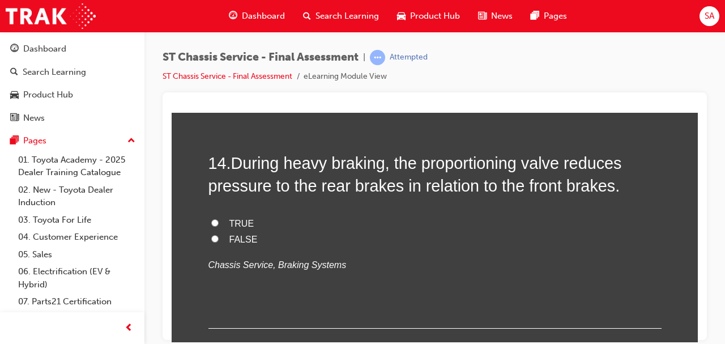
click at [213, 219] on input "TRUE" at bounding box center [214, 222] width 7 height 7
radio input "true"
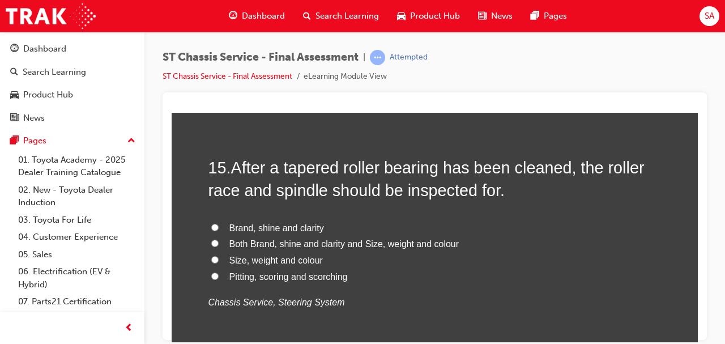
scroll to position [3736, 0]
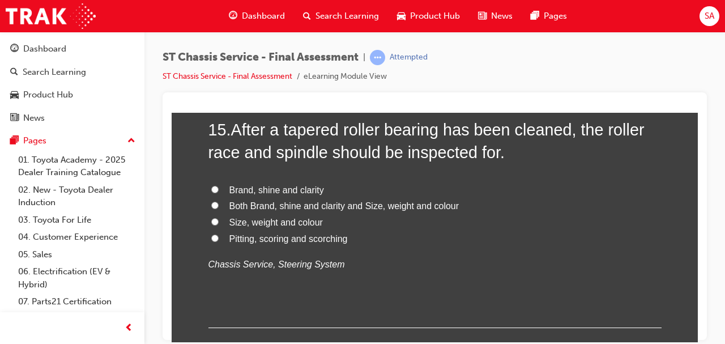
click at [211, 204] on input "Both Brand, shine and clarity and Size, weight and colour" at bounding box center [214, 204] width 7 height 7
radio input "true"
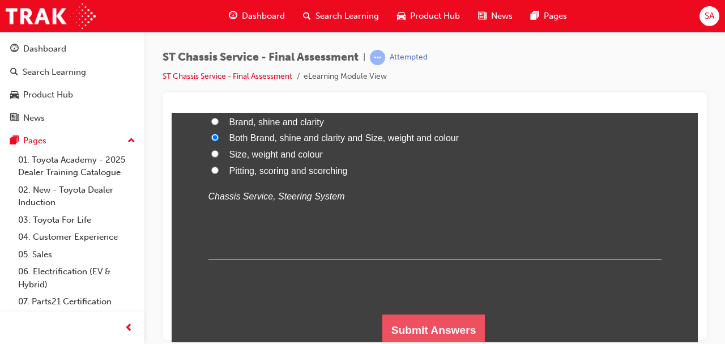
click at [456, 324] on button "Submit Answers" at bounding box center [433, 330] width 103 height 32
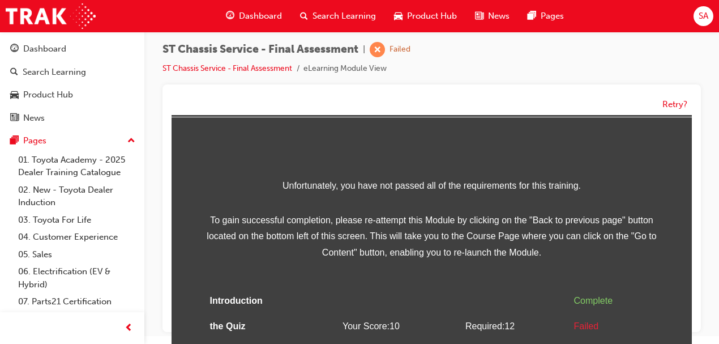
scroll to position [80, 0]
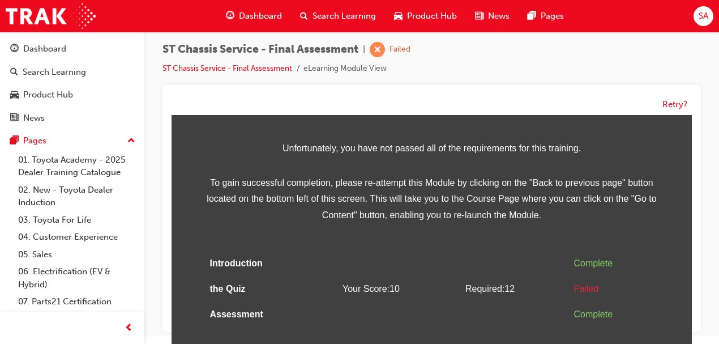
click at [704, 14] on span "SA" at bounding box center [704, 16] width 10 height 13
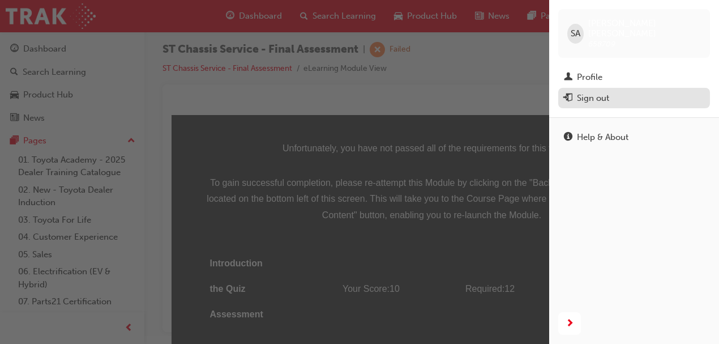
click at [589, 92] on div "Sign out" at bounding box center [593, 98] width 32 height 13
